Goal: Navigation & Orientation: Find specific page/section

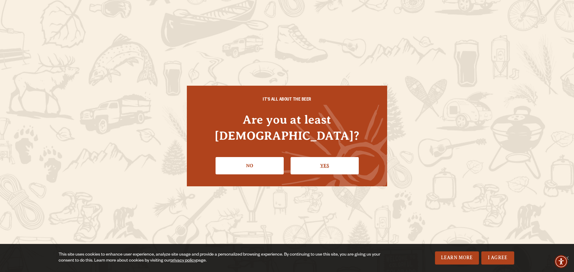
click at [319, 160] on link "Yes" at bounding box center [325, 165] width 68 height 17
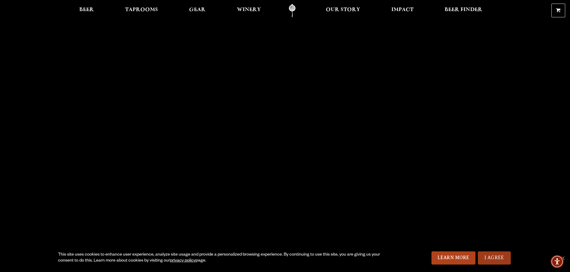
click at [492, 260] on link "I Agree" at bounding box center [493, 258] width 33 height 13
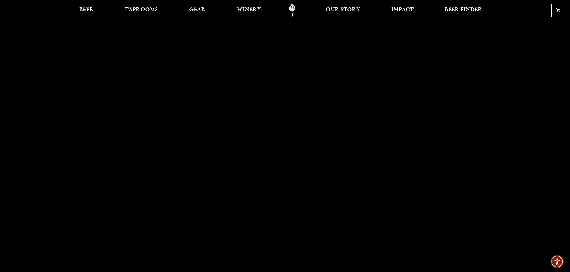
click at [292, 7] on link "Odell Home" at bounding box center [292, 10] width 22 height 13
click at [342, 7] on span "Our Story" at bounding box center [343, 9] width 34 height 5
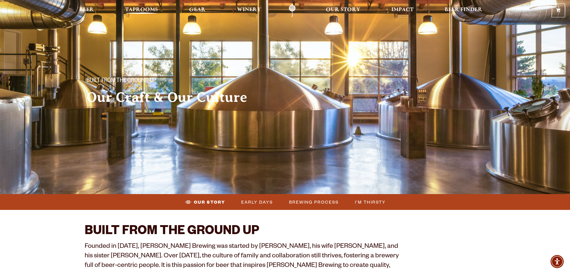
click at [144, 9] on span "Taprooms" at bounding box center [141, 9] width 33 height 5
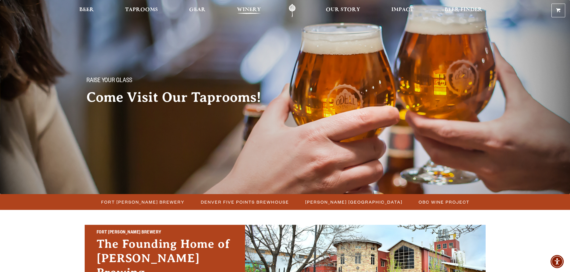
click at [253, 7] on span "Winery" at bounding box center [249, 9] width 24 height 5
